Goal: Information Seeking & Learning: Learn about a topic

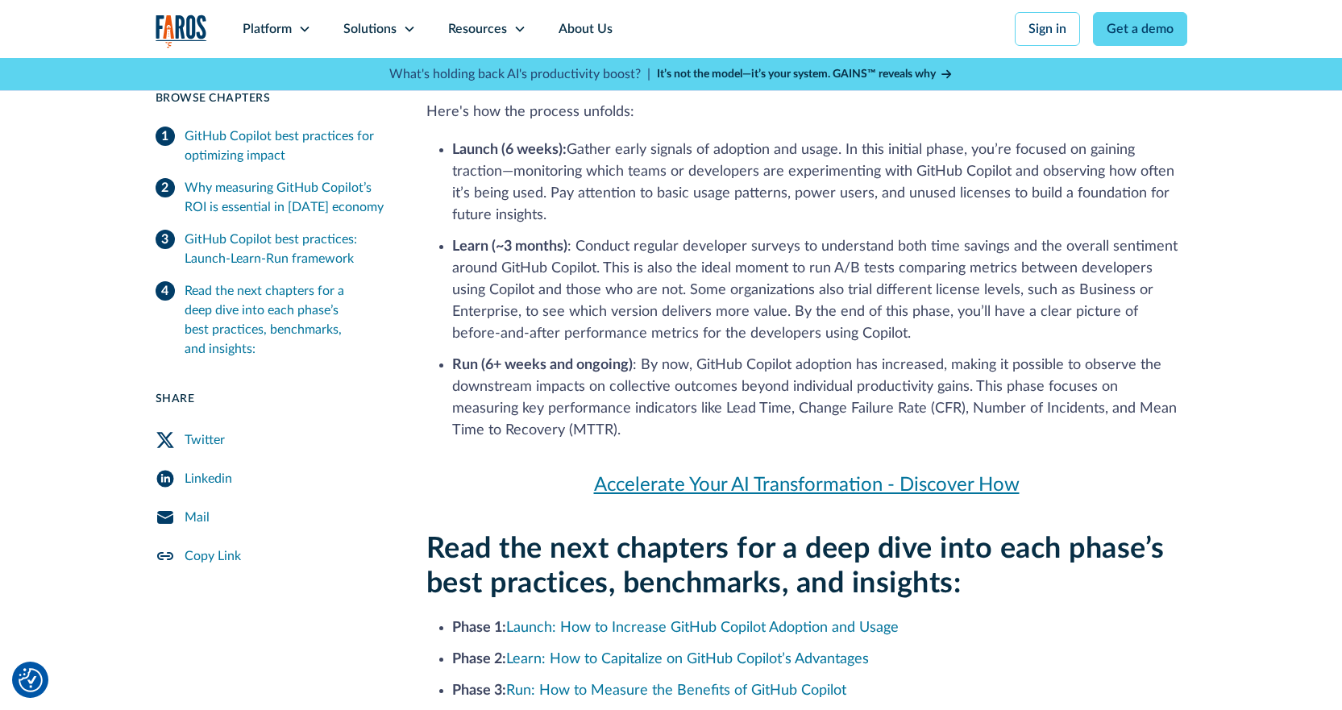
scroll to position [2176, 0]
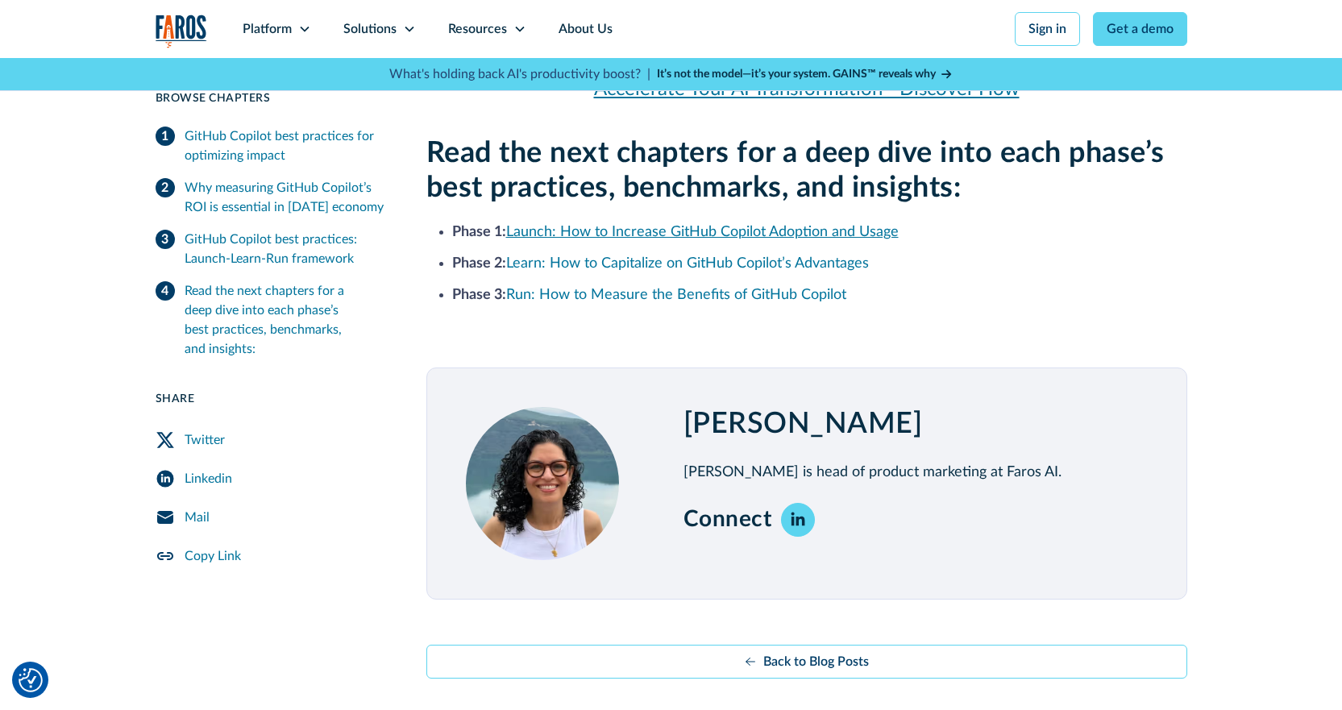
click at [584, 231] on link "Launch: How to Increase GitHub Copilot Adoption and Usage" at bounding box center [702, 232] width 393 height 15
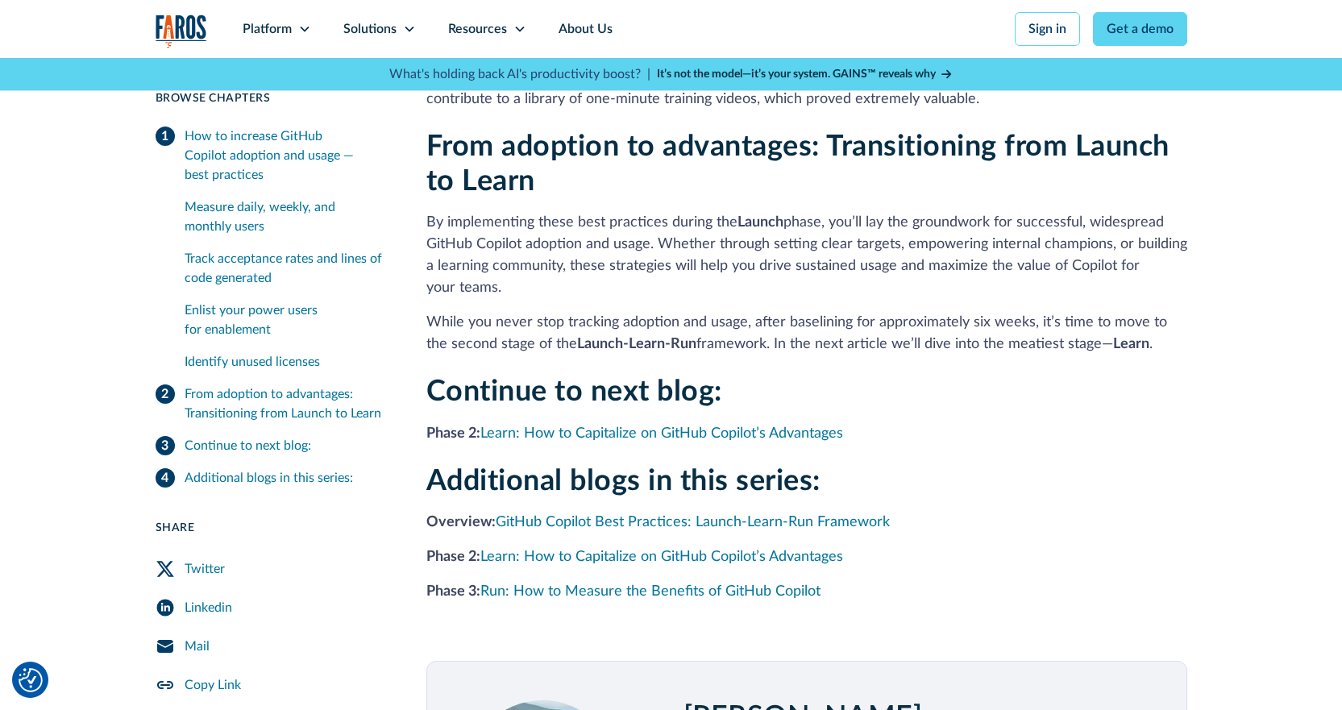
scroll to position [2579, 0]
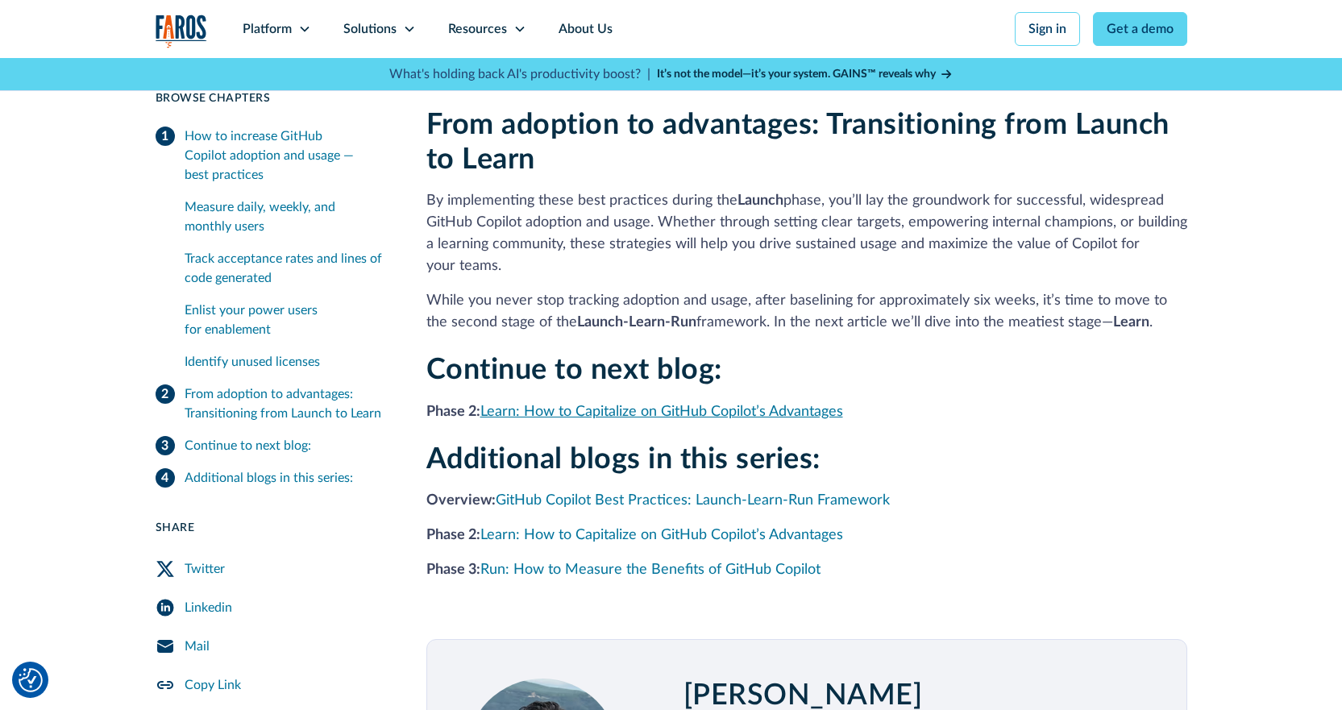
click at [629, 405] on link "Learn: How to Capitalize on GitHub Copilot’s Advantages" at bounding box center [661, 412] width 363 height 15
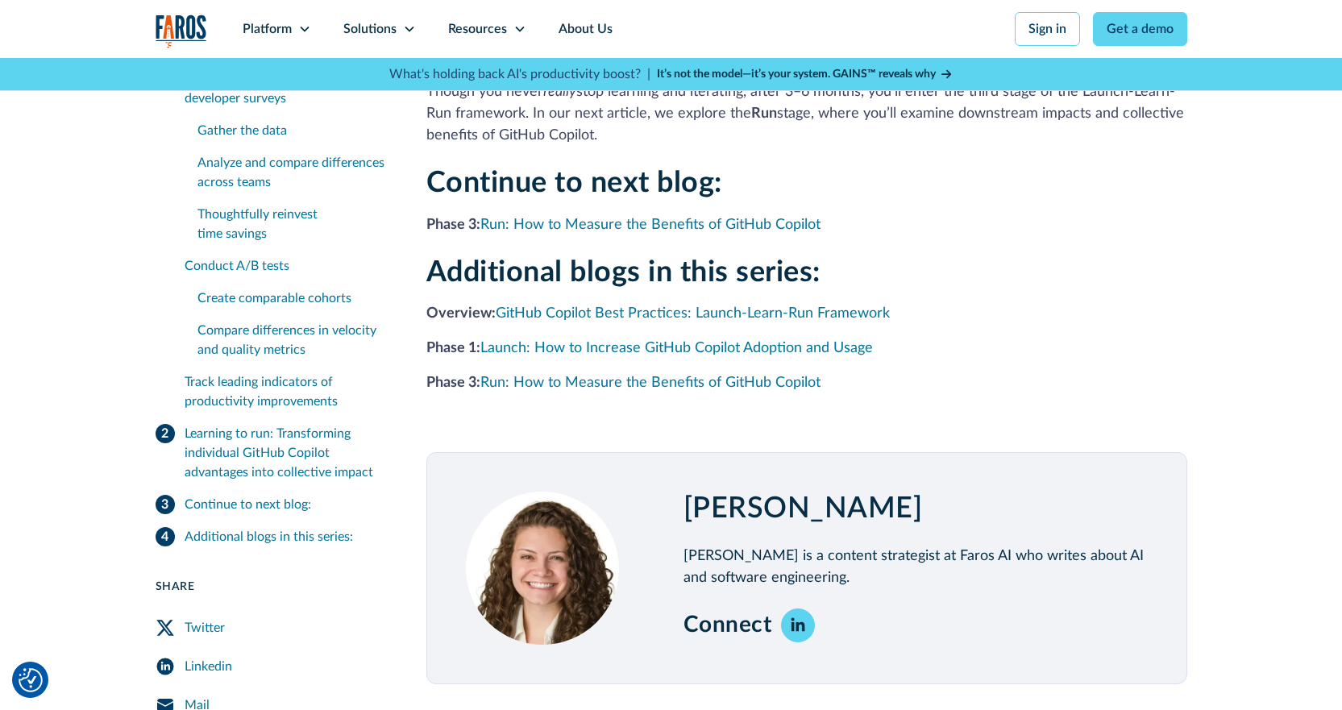
scroll to position [5481, 0]
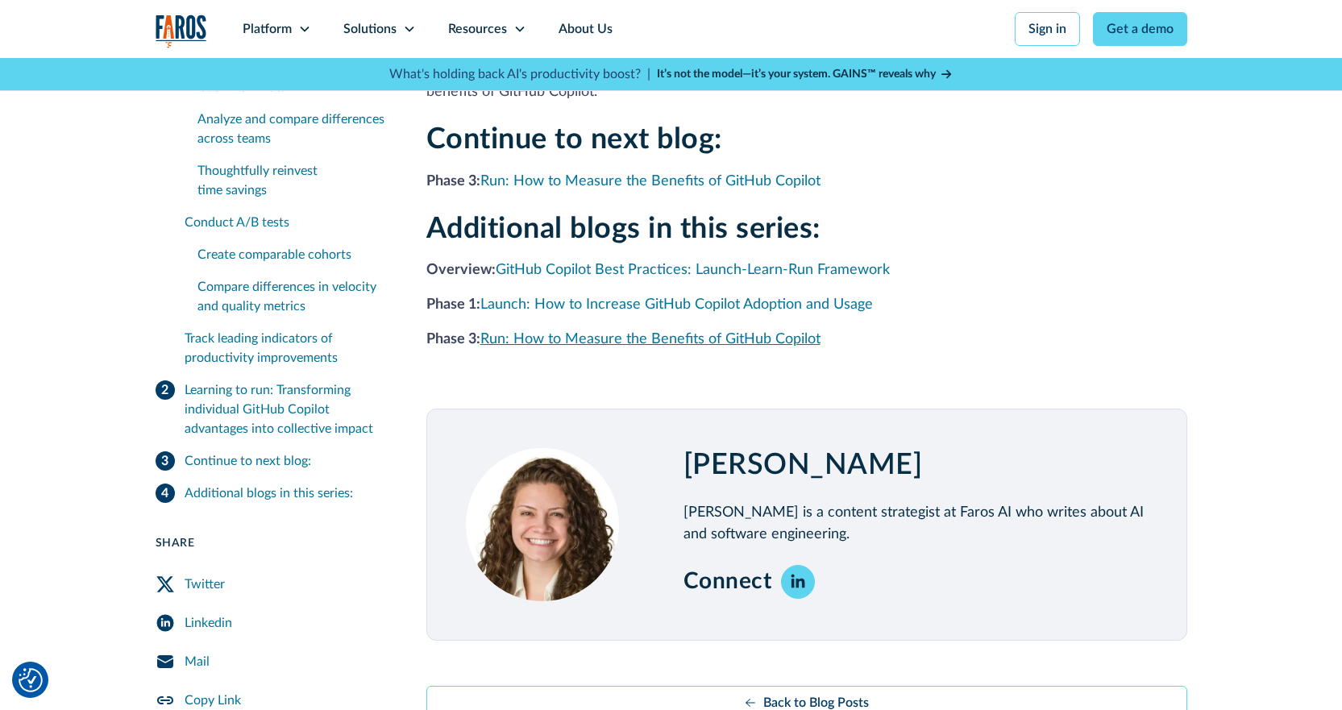
click at [617, 332] on link "Run: How to Measure the Benefits of GitHub Copilot" at bounding box center [650, 339] width 340 height 15
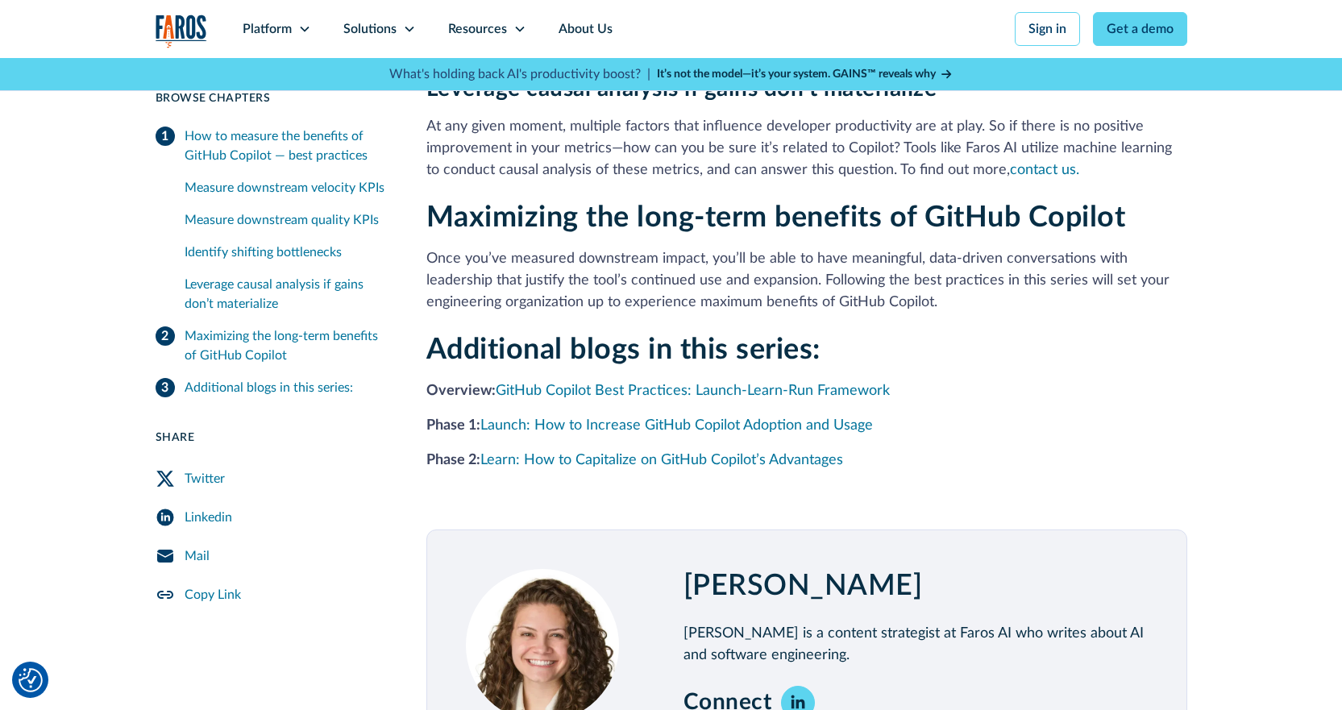
scroll to position [2821, 0]
